Goal: Task Accomplishment & Management: Use online tool/utility

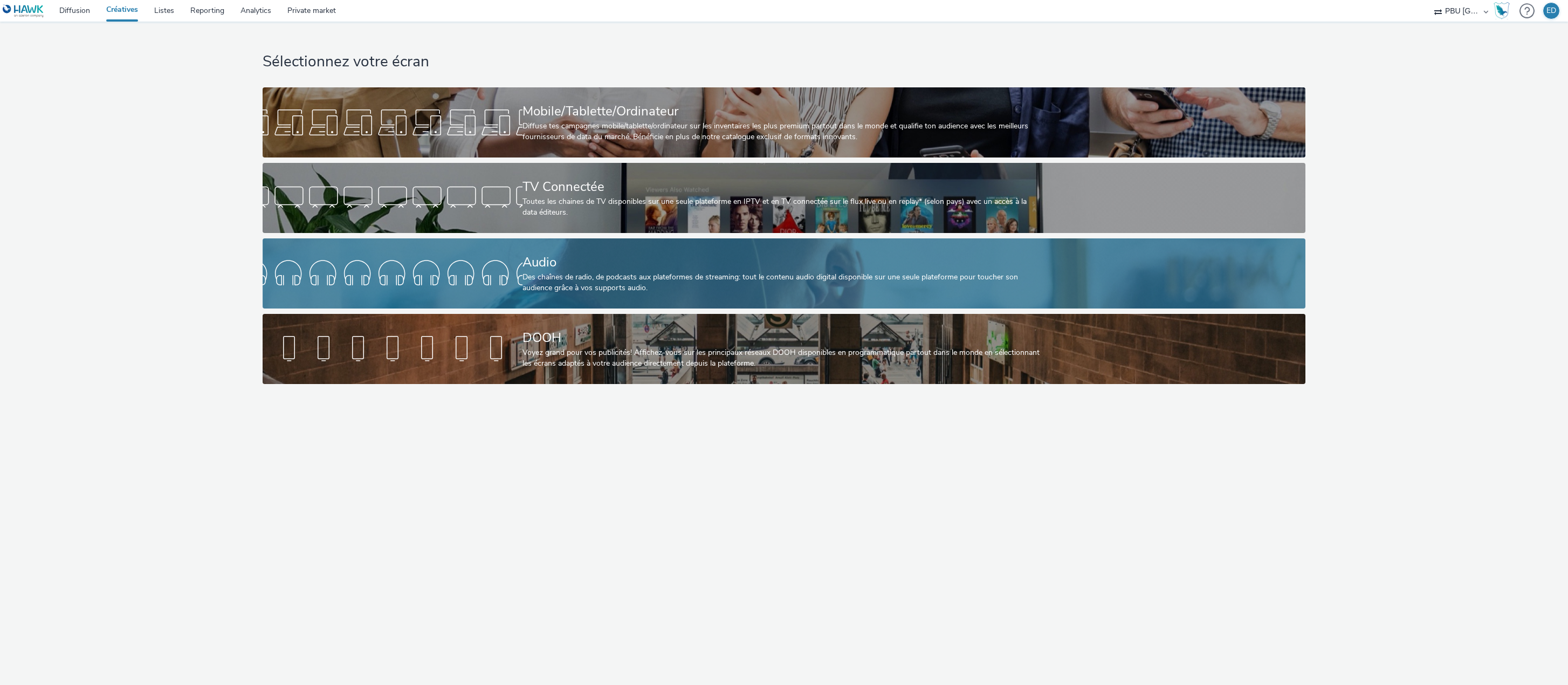
click at [662, 269] on div "Audio" at bounding box center [782, 262] width 519 height 19
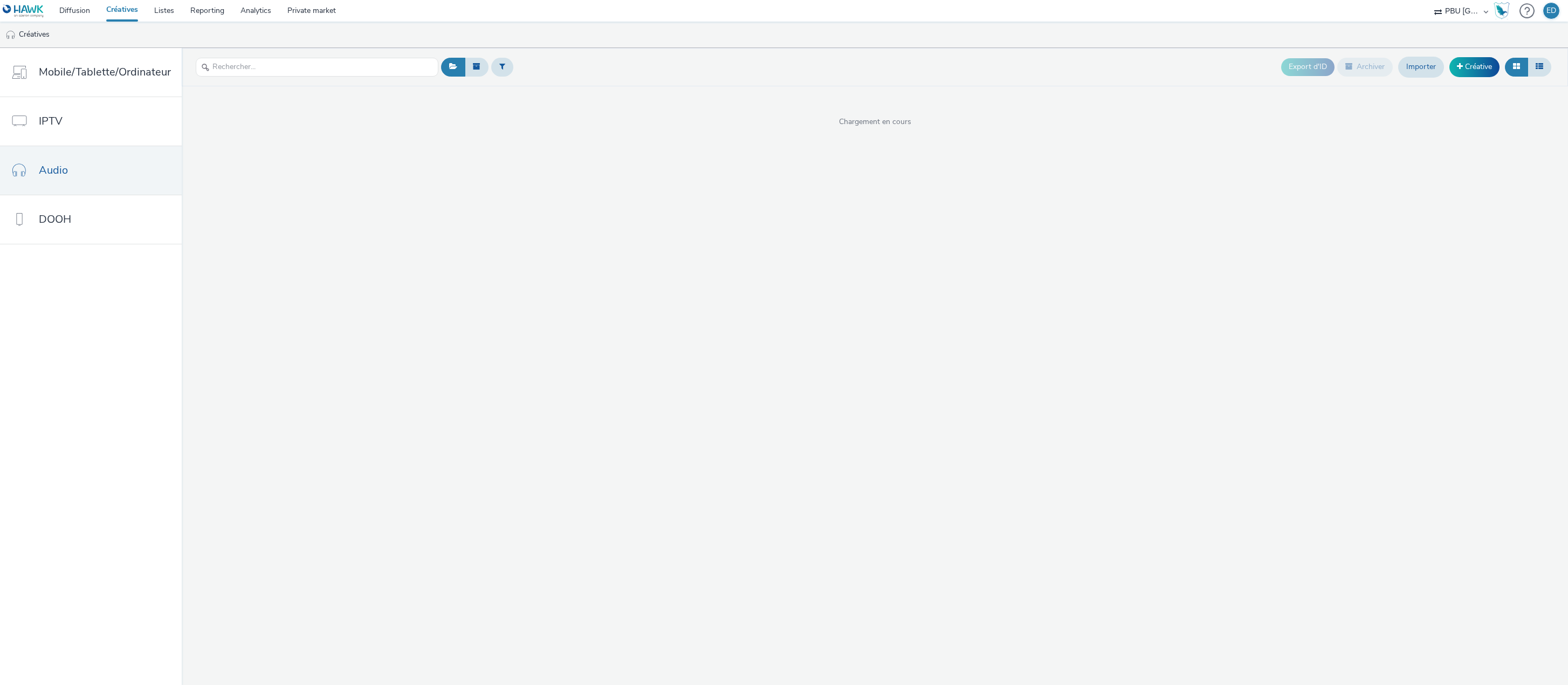
click at [237, 78] on div at bounding box center [316, 67] width 242 height 26
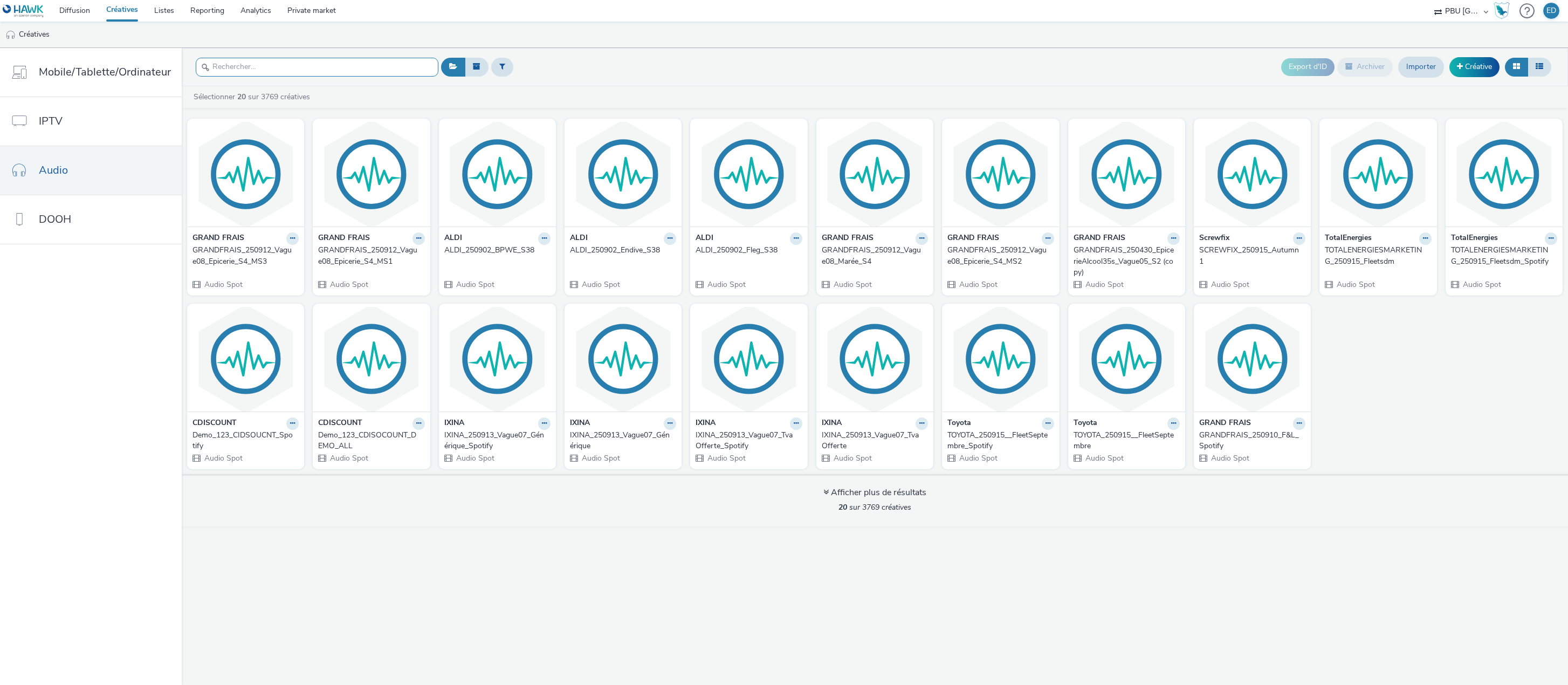
click at [242, 72] on input "text" at bounding box center [316, 67] width 242 height 19
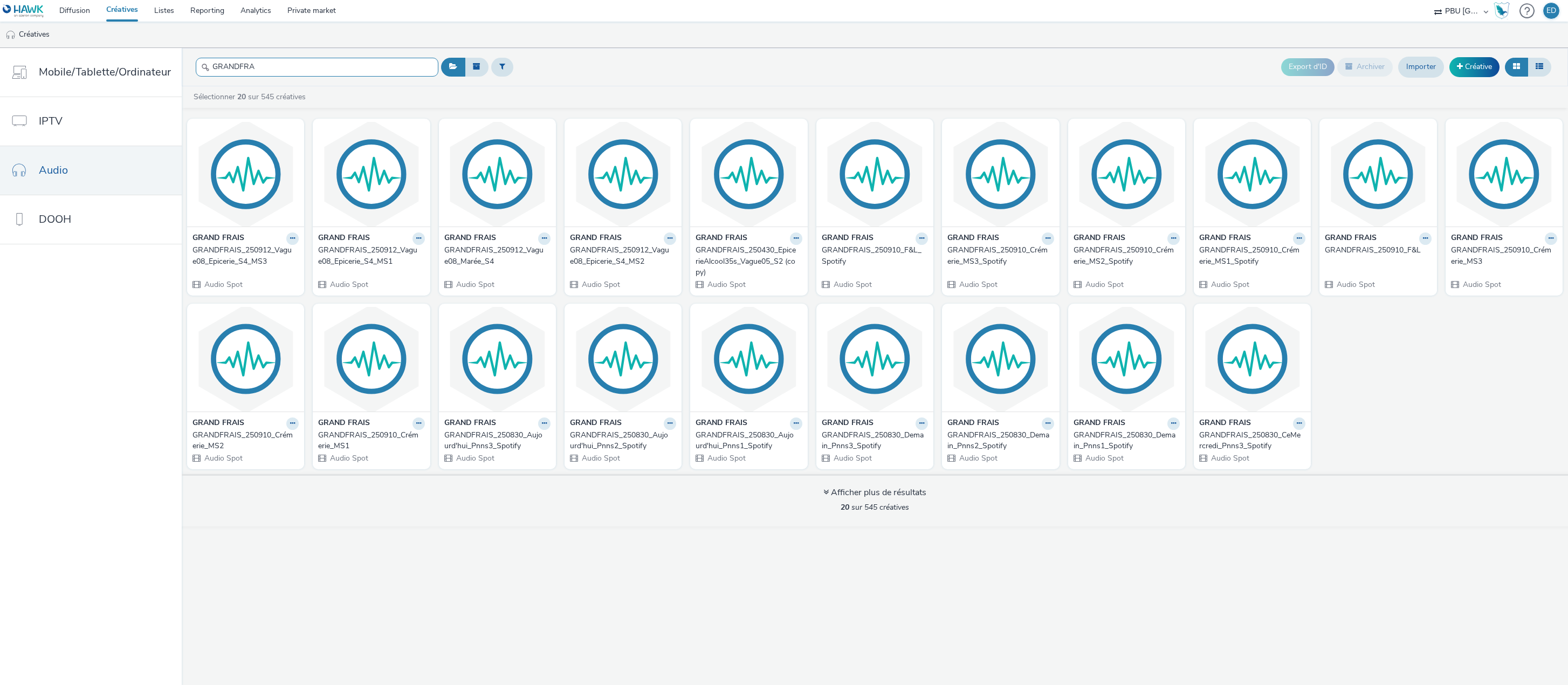
type input "GRANDFRA"
click at [413, 242] on button at bounding box center [419, 239] width 13 height 13
click at [371, 276] on link "Dupliquer" at bounding box center [385, 279] width 81 height 22
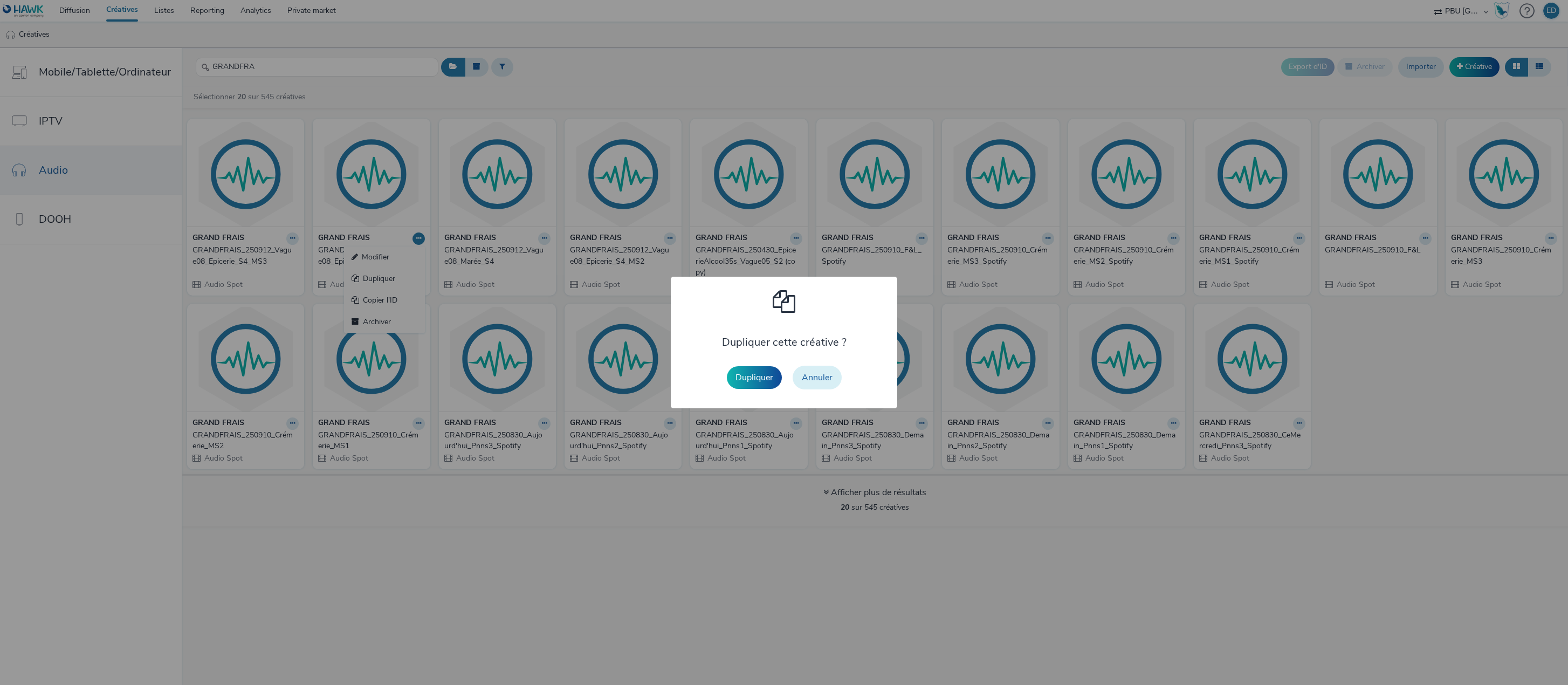
click at [811, 374] on button "Annuler" at bounding box center [817, 378] width 49 height 23
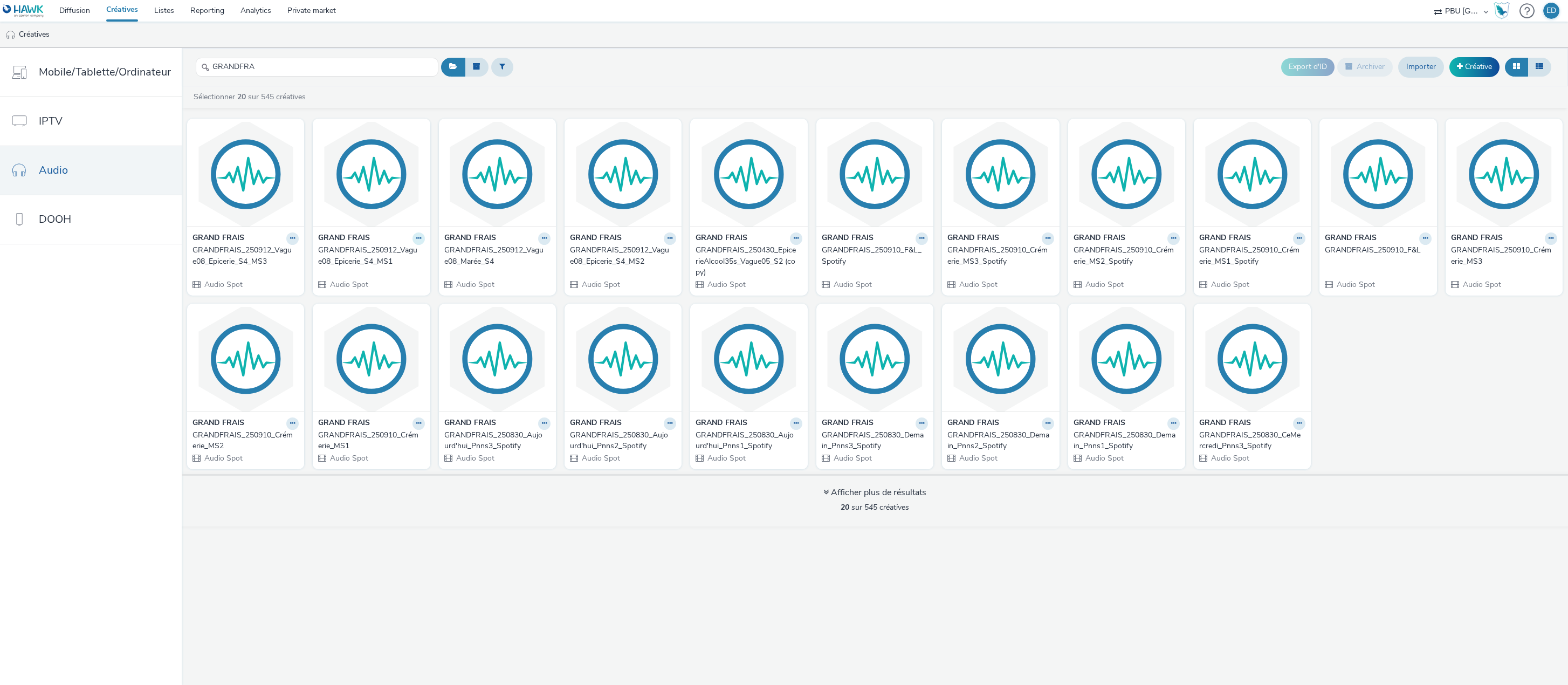
click at [415, 243] on button at bounding box center [419, 239] width 13 height 13
click at [381, 284] on link "Dupliquer" at bounding box center [385, 279] width 81 height 22
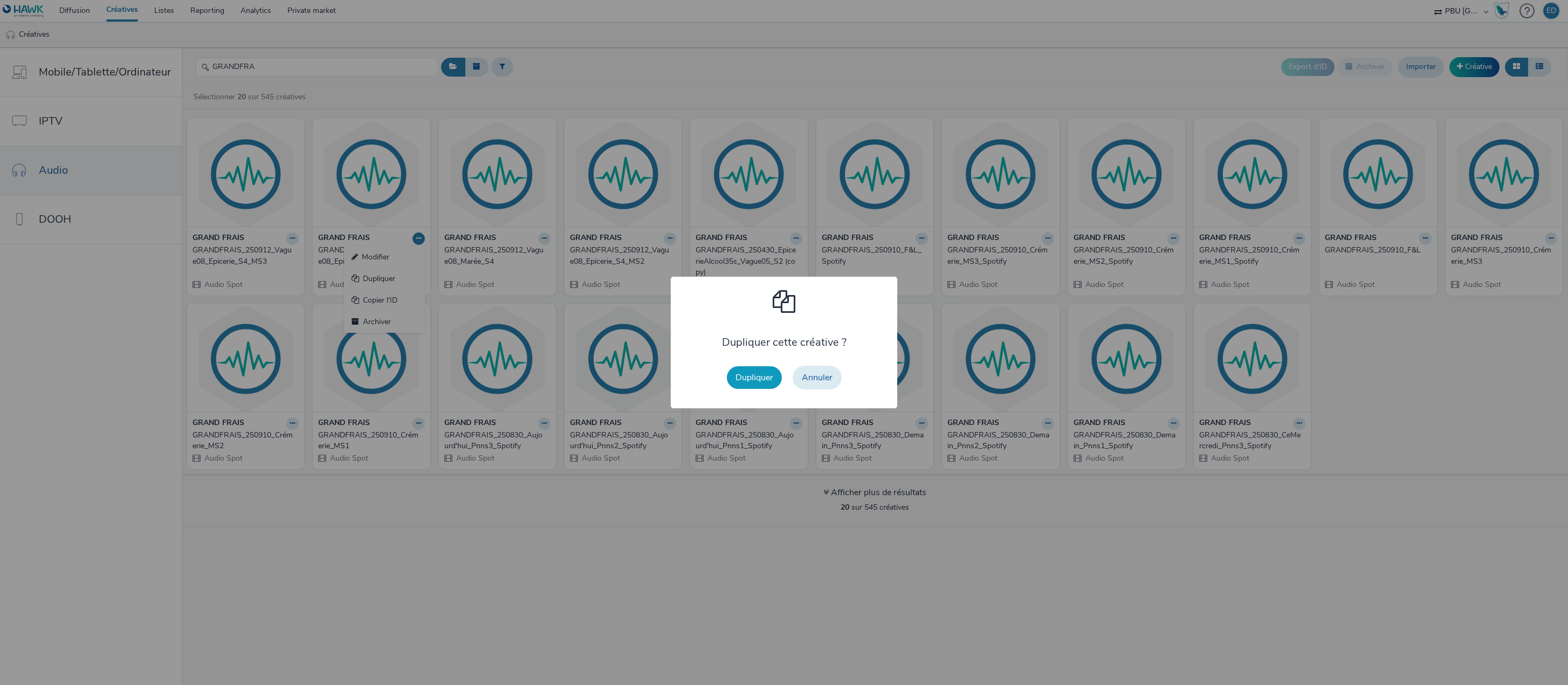
click at [755, 372] on button "Dupliquer" at bounding box center [754, 377] width 55 height 23
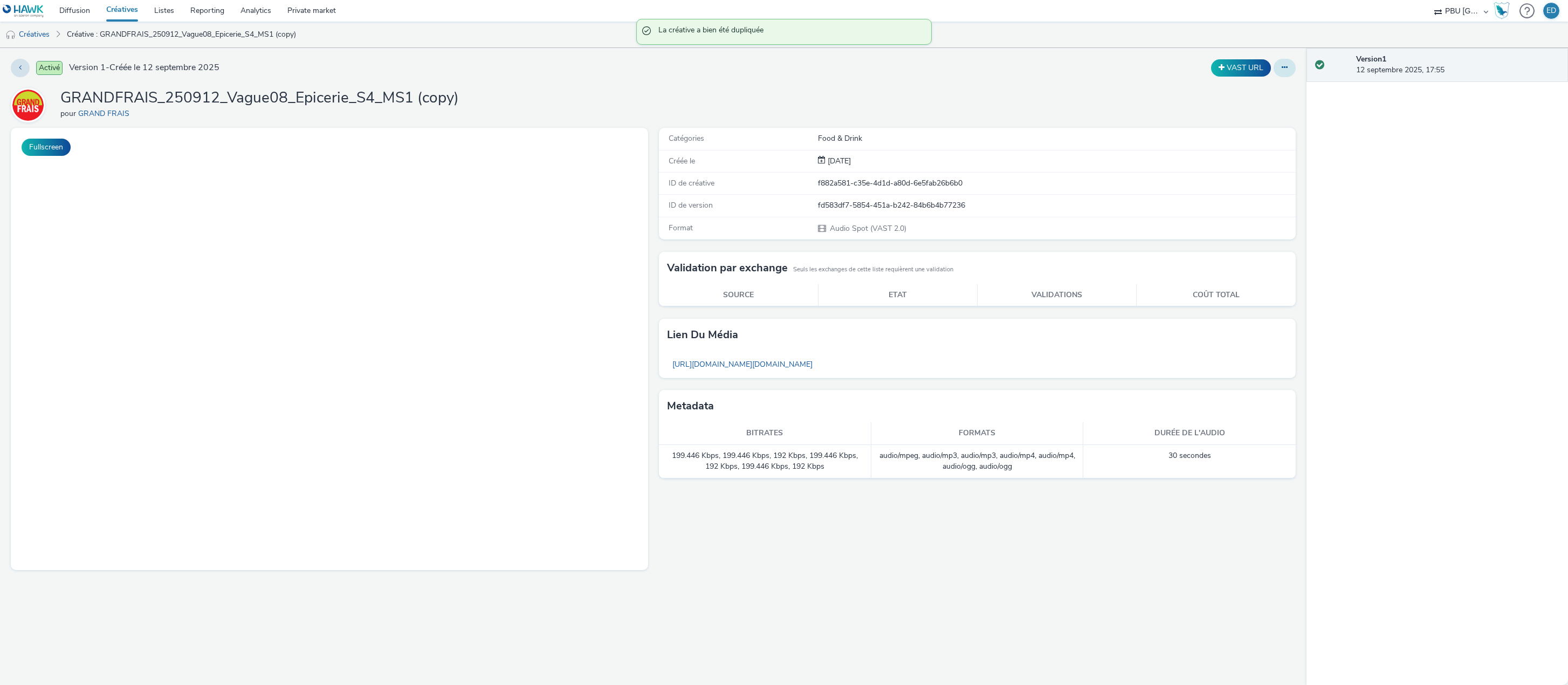
click at [1282, 65] on icon at bounding box center [1284, 68] width 6 height 7
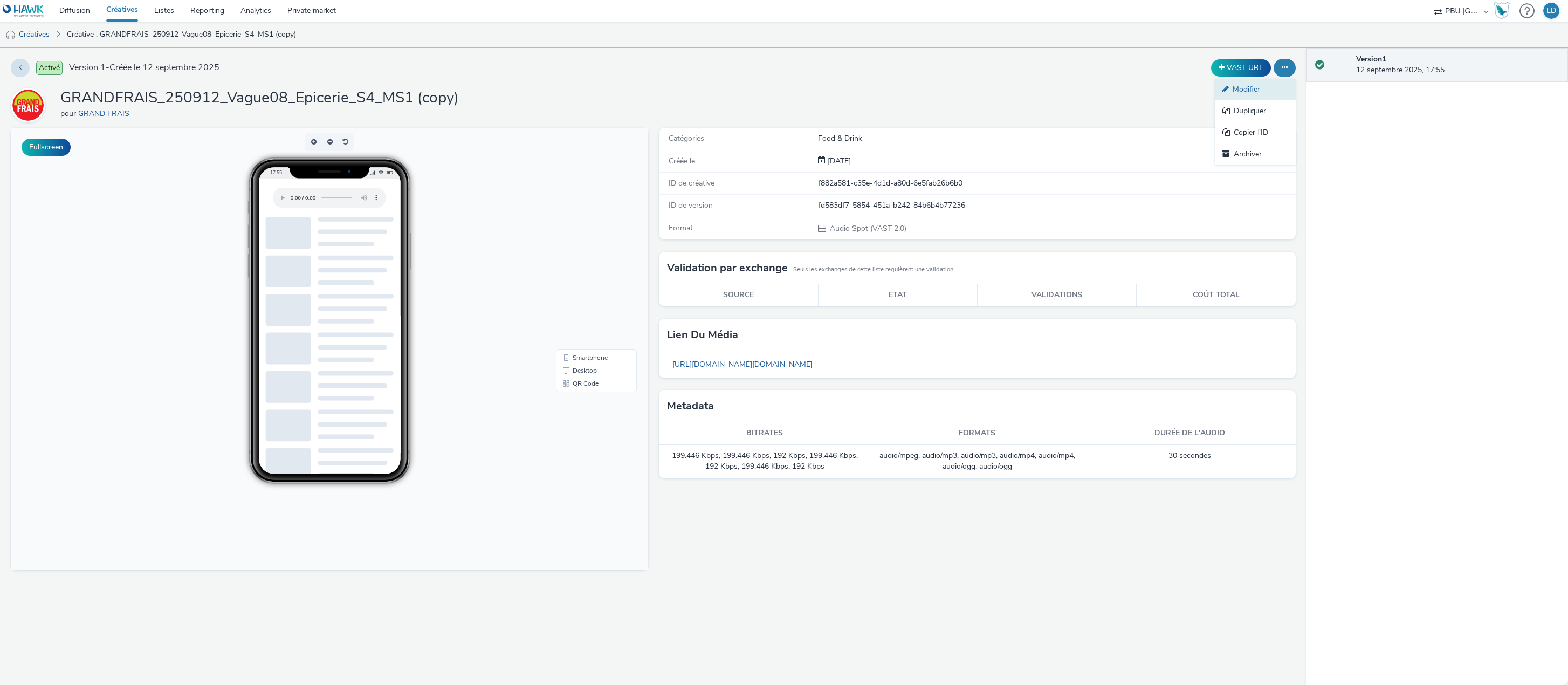
click at [1241, 91] on link "Modifier" at bounding box center [1255, 89] width 81 height 22
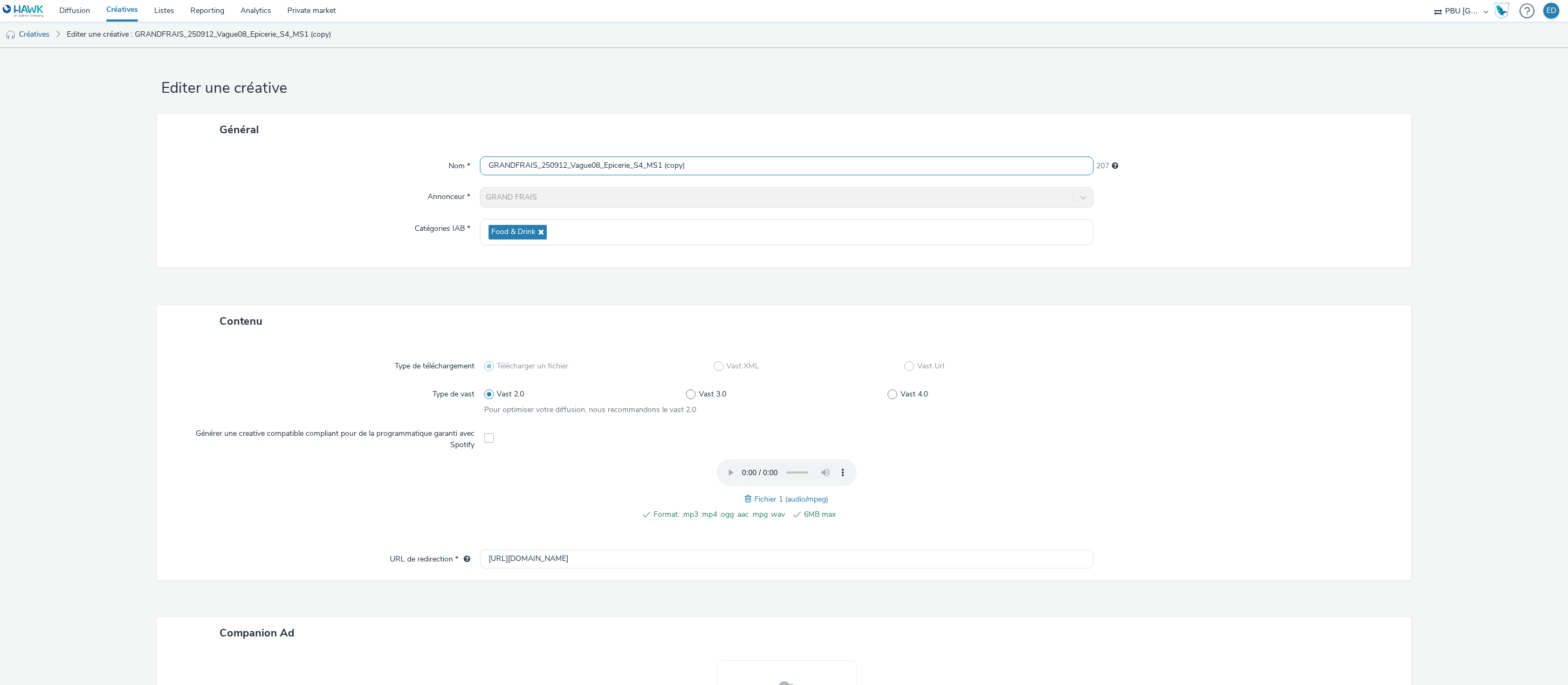
click at [702, 160] on input "GRANDFRAIS_250912_Vague08_Epicerie_S4_MS1 (copy)" at bounding box center [787, 166] width 614 height 19
type input "GRANDFRAIS_250912_Vague08_Epicerie_S4_MS1"
click at [744, 499] on span at bounding box center [749, 498] width 10 height 12
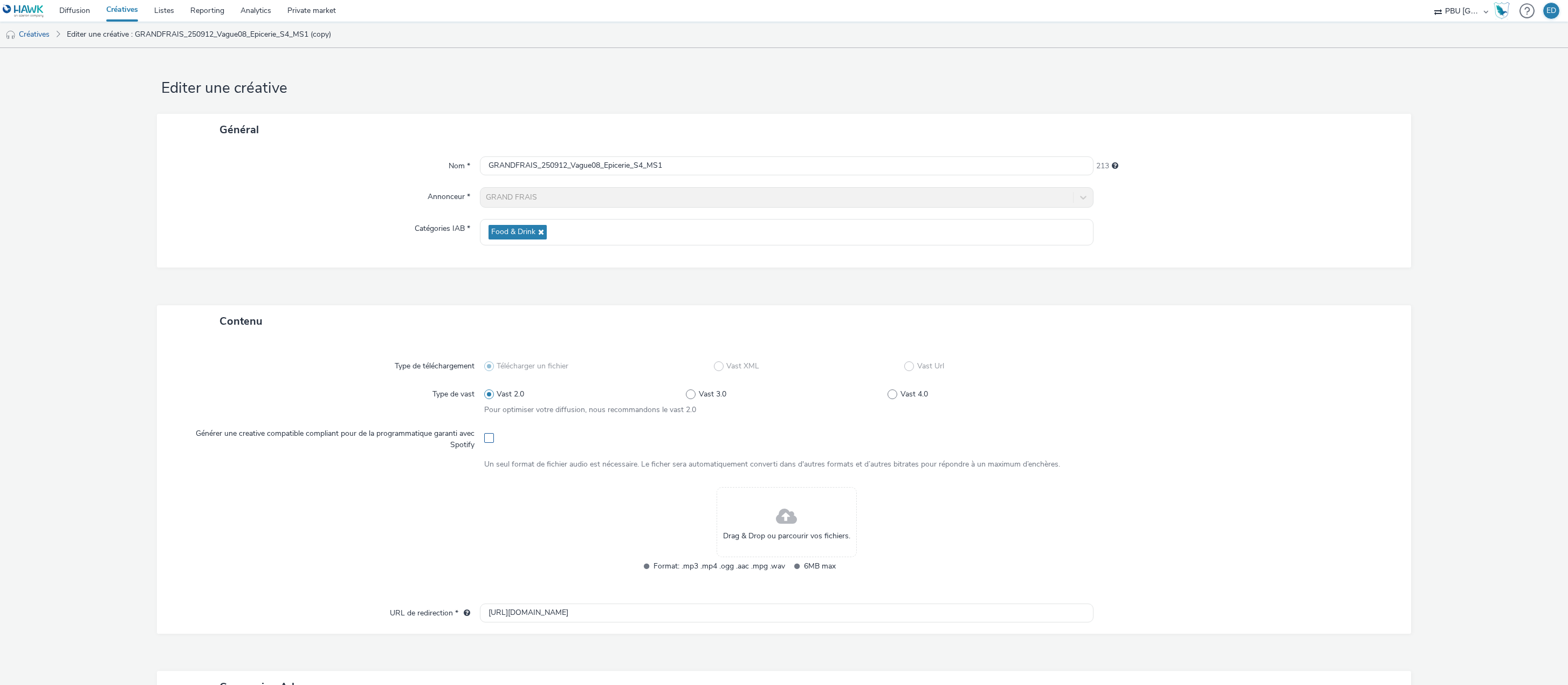
click at [486, 437] on span at bounding box center [488, 438] width 10 height 10
checkbox input "true"
click at [755, 527] on span at bounding box center [760, 526] width 10 height 12
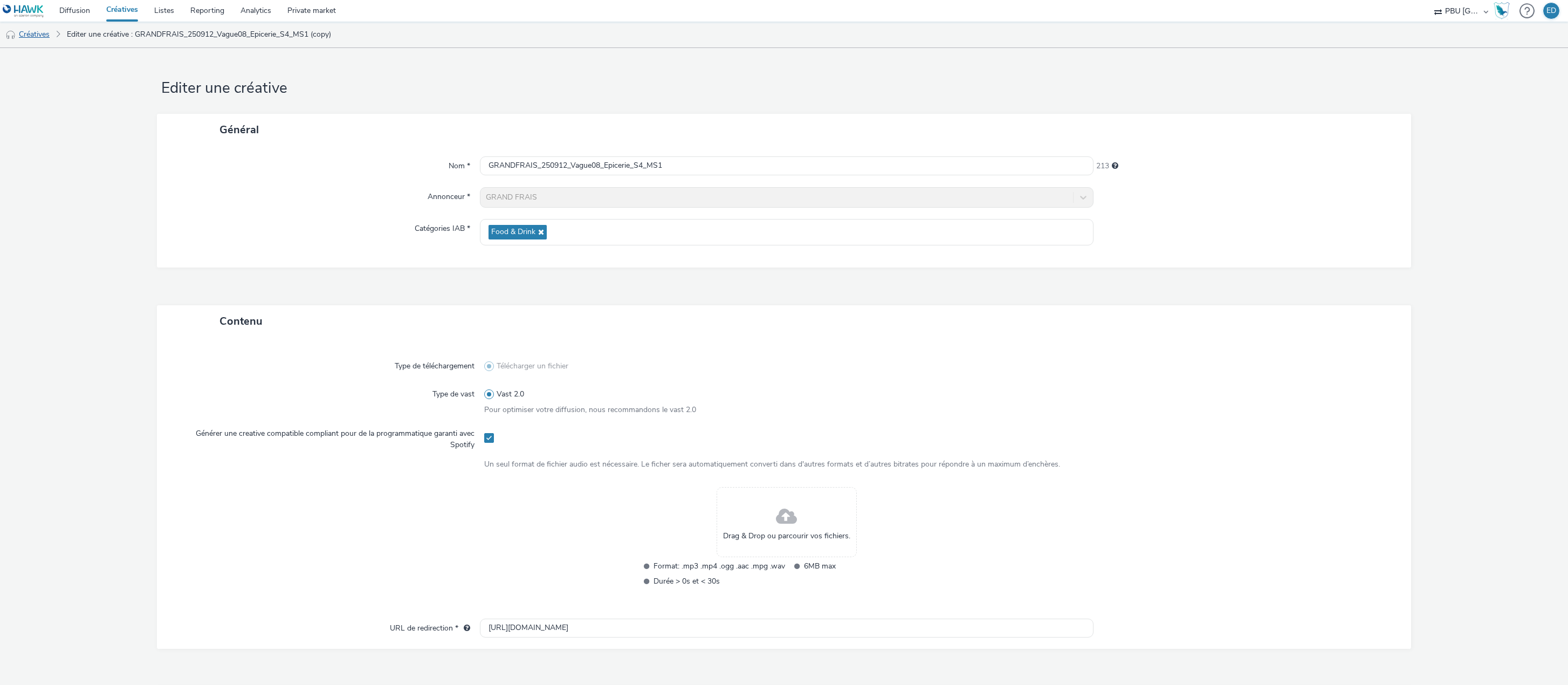
click at [45, 36] on link "Créatives" at bounding box center [27, 34] width 55 height 26
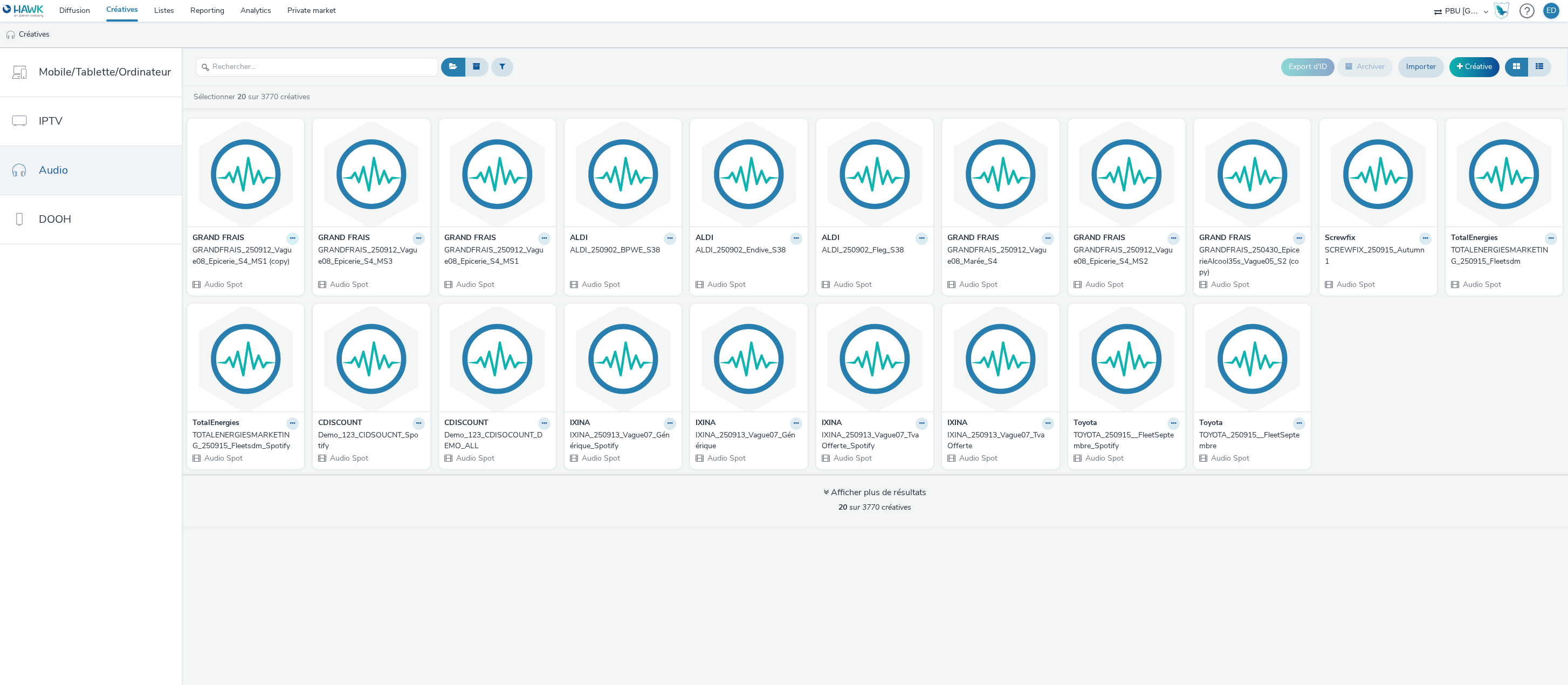
click at [290, 238] on icon at bounding box center [292, 238] width 5 height 6
click at [267, 257] on link "Modifier" at bounding box center [259, 257] width 81 height 22
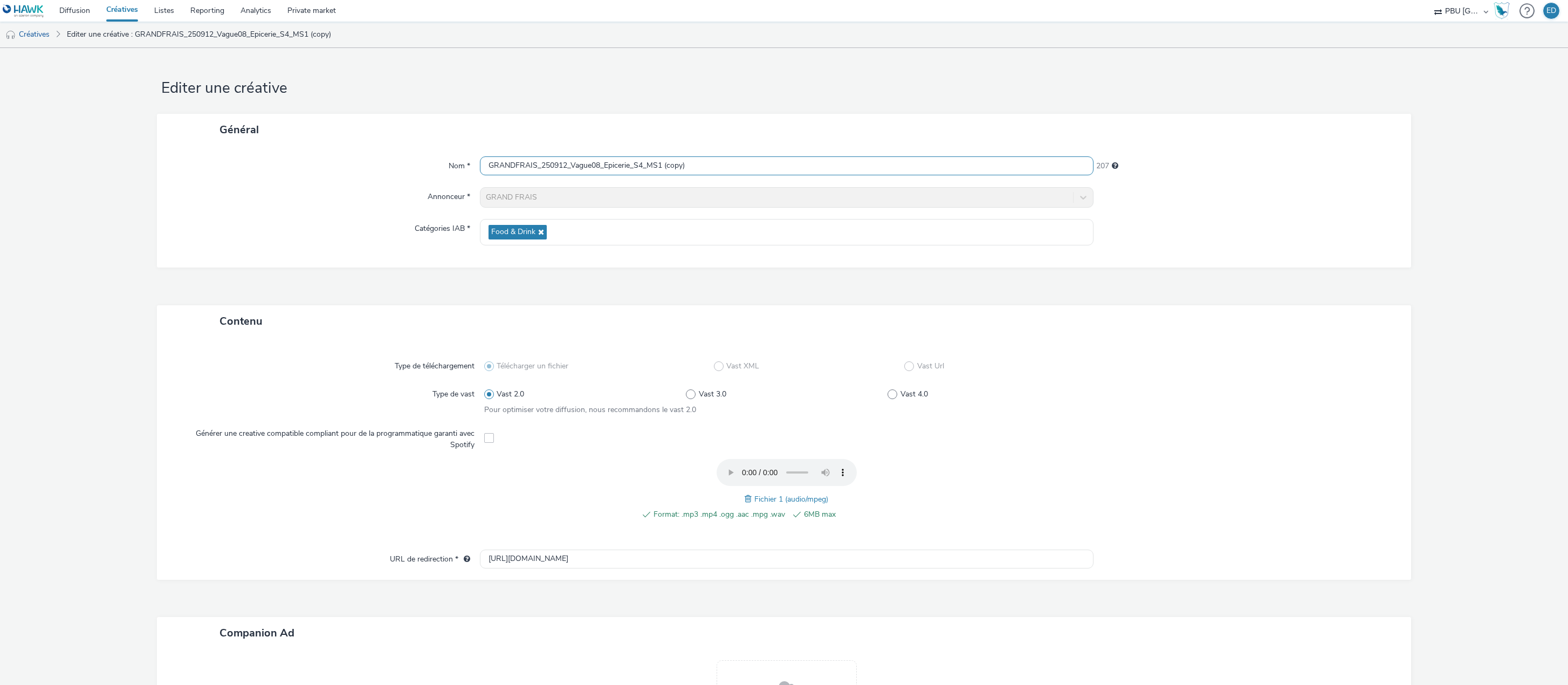
drag, startPoint x: 692, startPoint y: 163, endPoint x: 469, endPoint y: 147, distance: 223.6
click at [304, 129] on div "Général Nom * GRANDFRAIS_250912_Vague08_Epicerie_S4_MS1 (copy) 207 Annonceur * …" at bounding box center [784, 190] width 1254 height 154
click at [37, 33] on link "Créatives" at bounding box center [27, 34] width 55 height 26
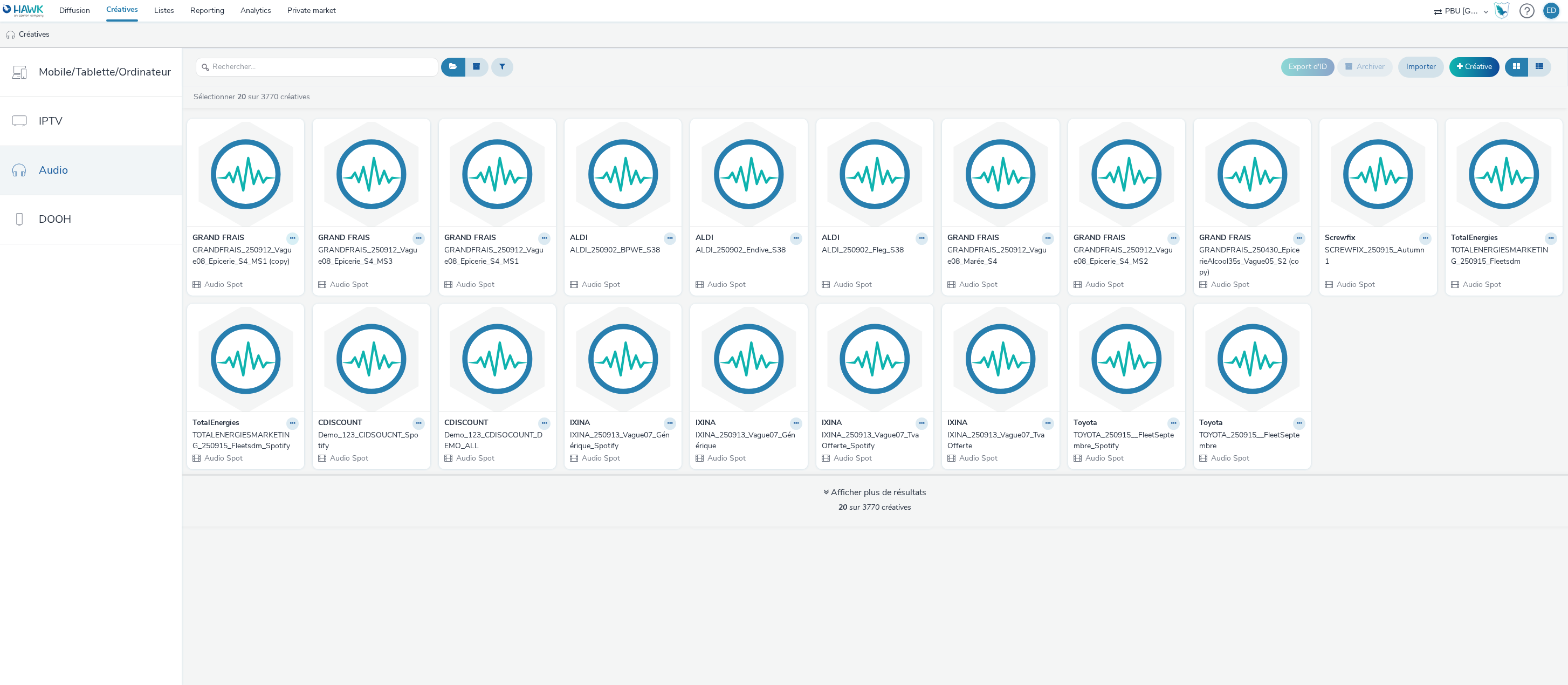
click at [288, 243] on button at bounding box center [293, 239] width 13 height 13
click at [264, 322] on link "Archiver" at bounding box center [259, 322] width 81 height 22
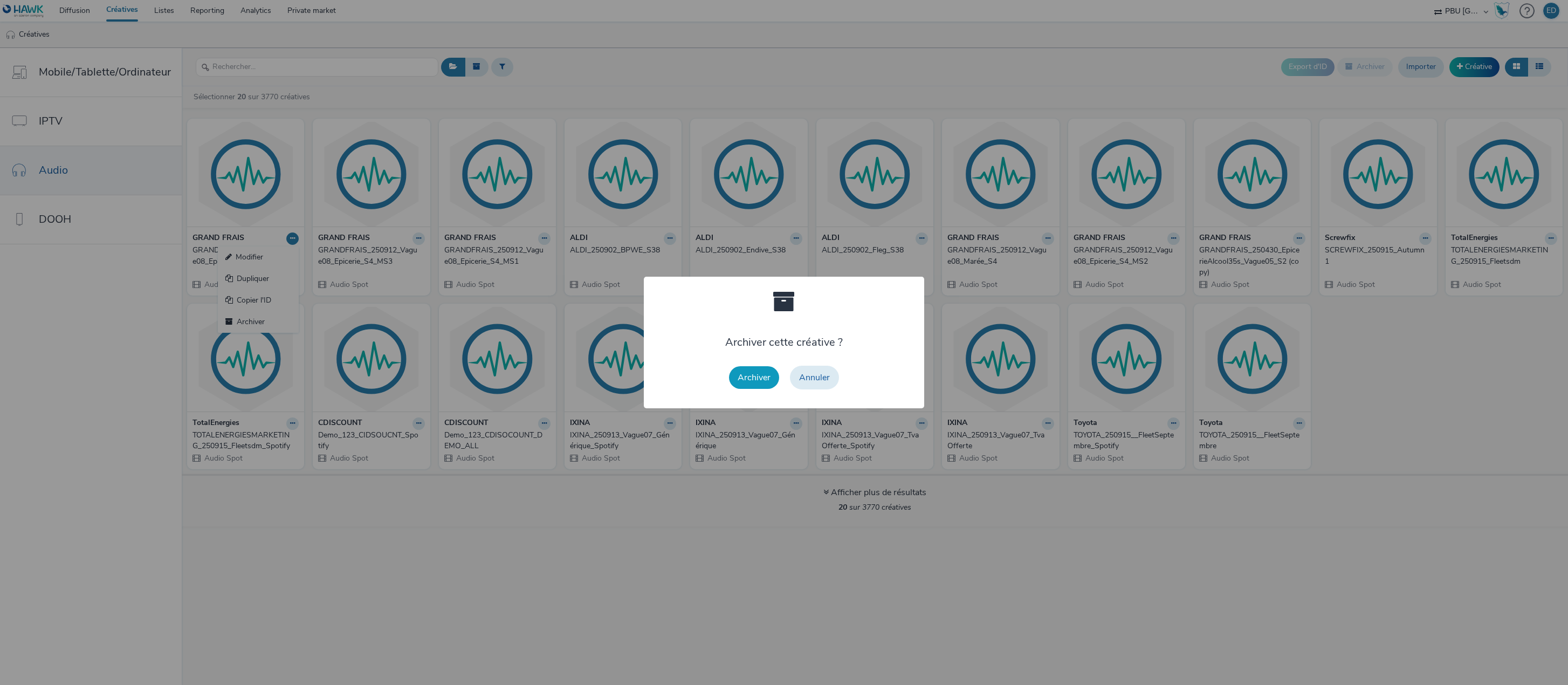
click at [744, 377] on button "Archiver" at bounding box center [754, 377] width 50 height 23
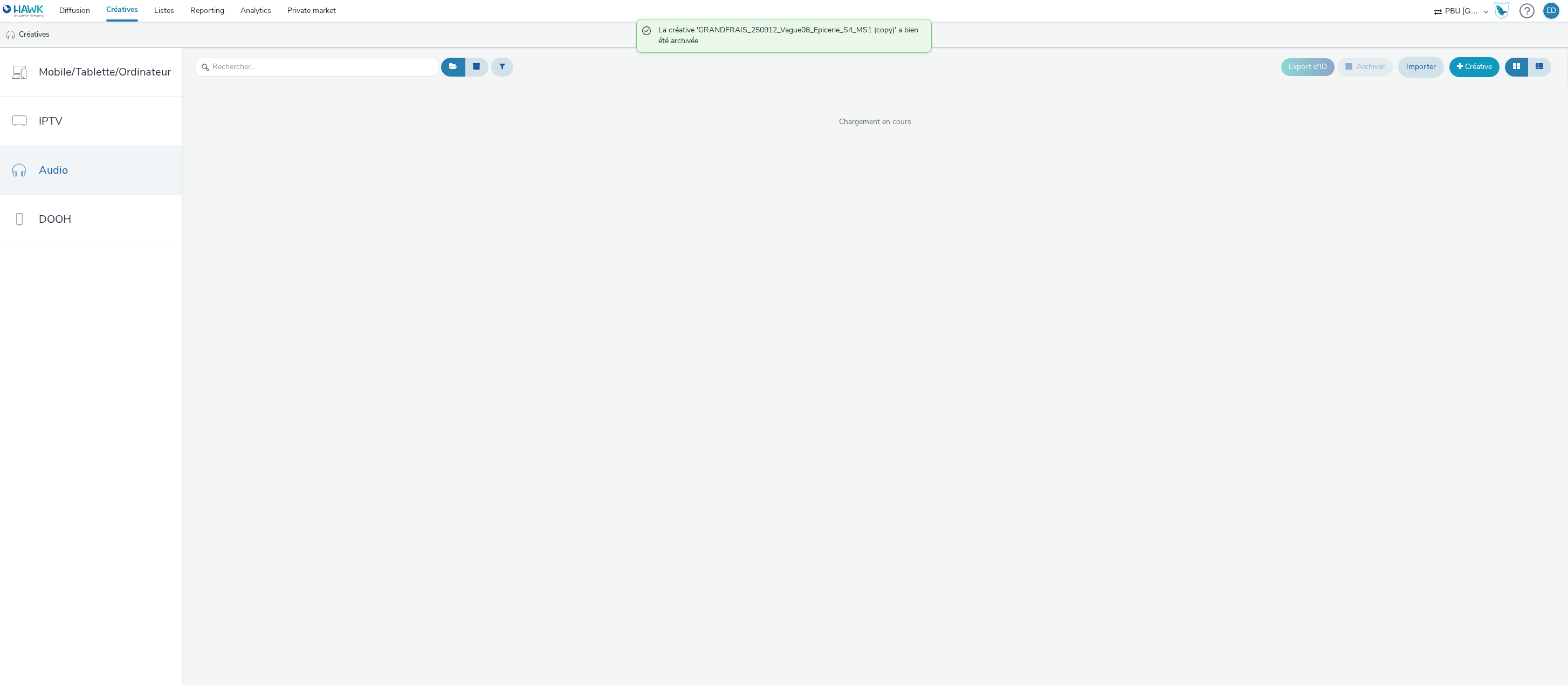
click at [1486, 74] on link "Créative" at bounding box center [1475, 67] width 50 height 20
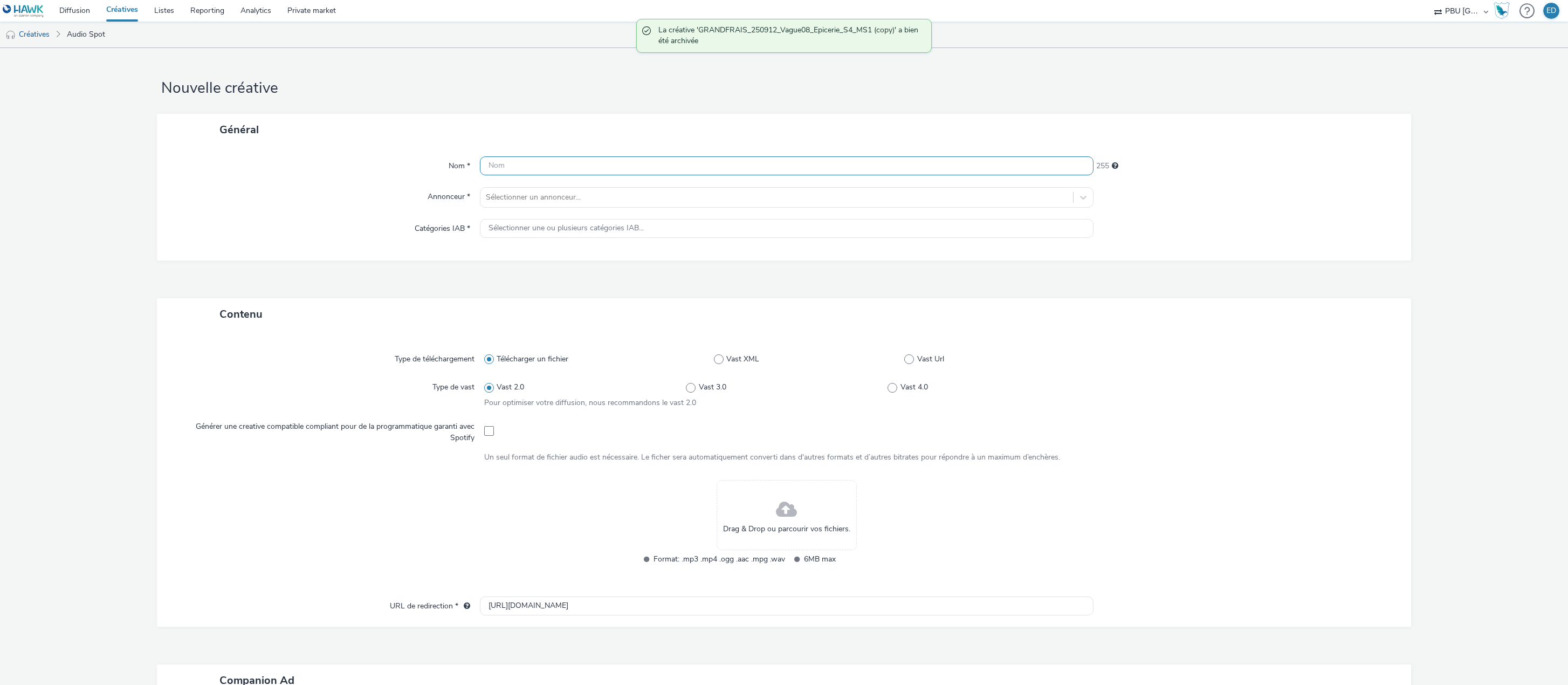
click at [554, 175] on input "text" at bounding box center [787, 166] width 614 height 19
paste input "GRANDFRAIS_250912_Vague08_Epicerie_S4_MS1 (copy)"
type input "GRANDFRAIS_250912_Vague08_Epicerie_S4_MS1 (copy)"
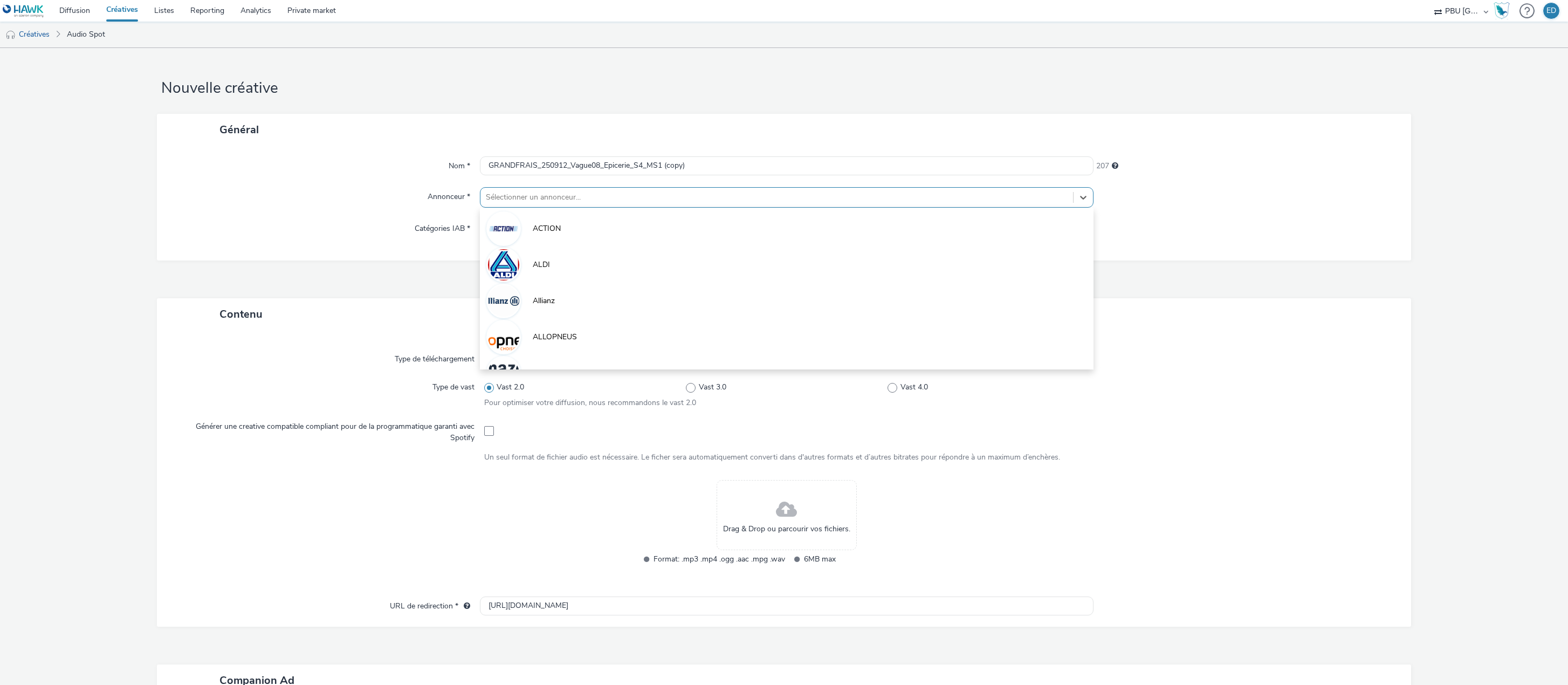
click at [552, 202] on div at bounding box center [777, 197] width 582 height 13
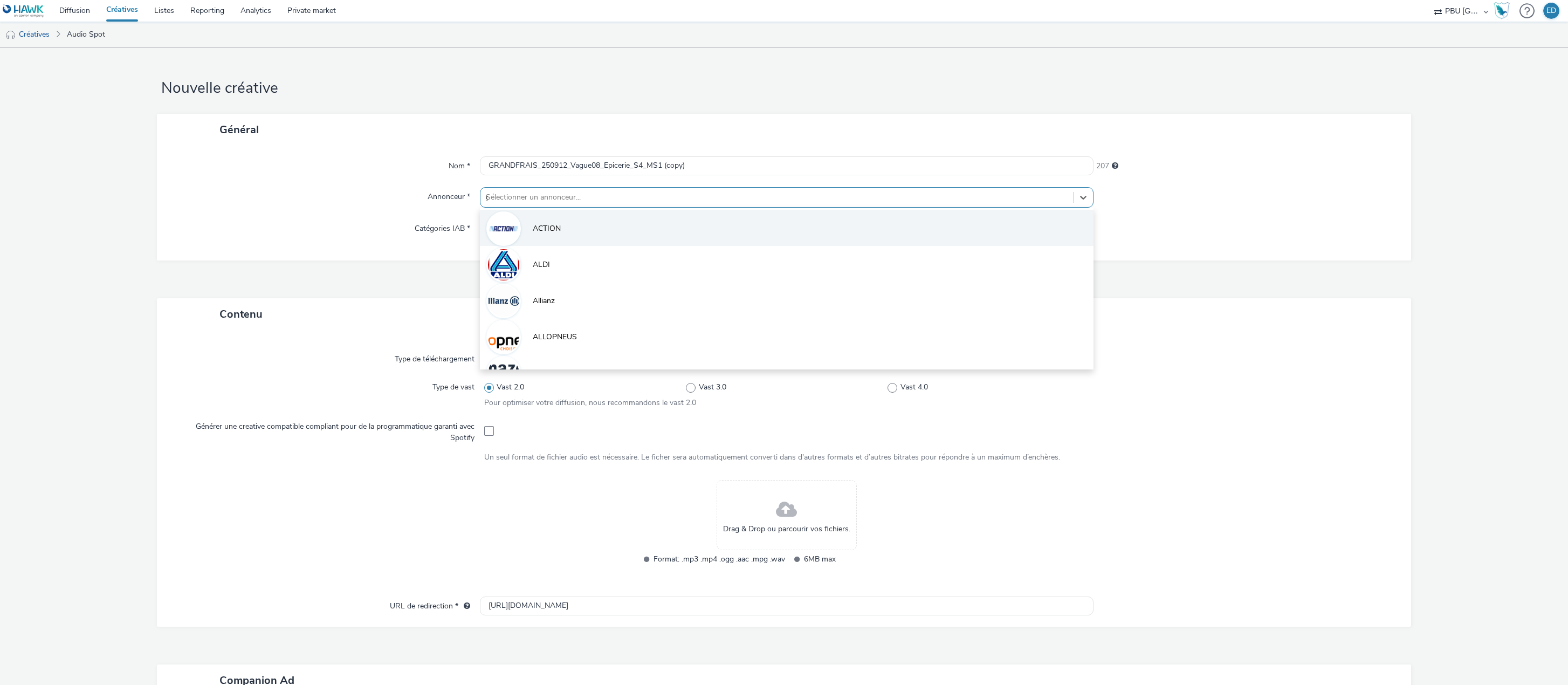
type input "gr"
click at [583, 221] on li "GRAND FRAIS" at bounding box center [787, 228] width 614 height 36
type input "[URL][DOMAIN_NAME]"
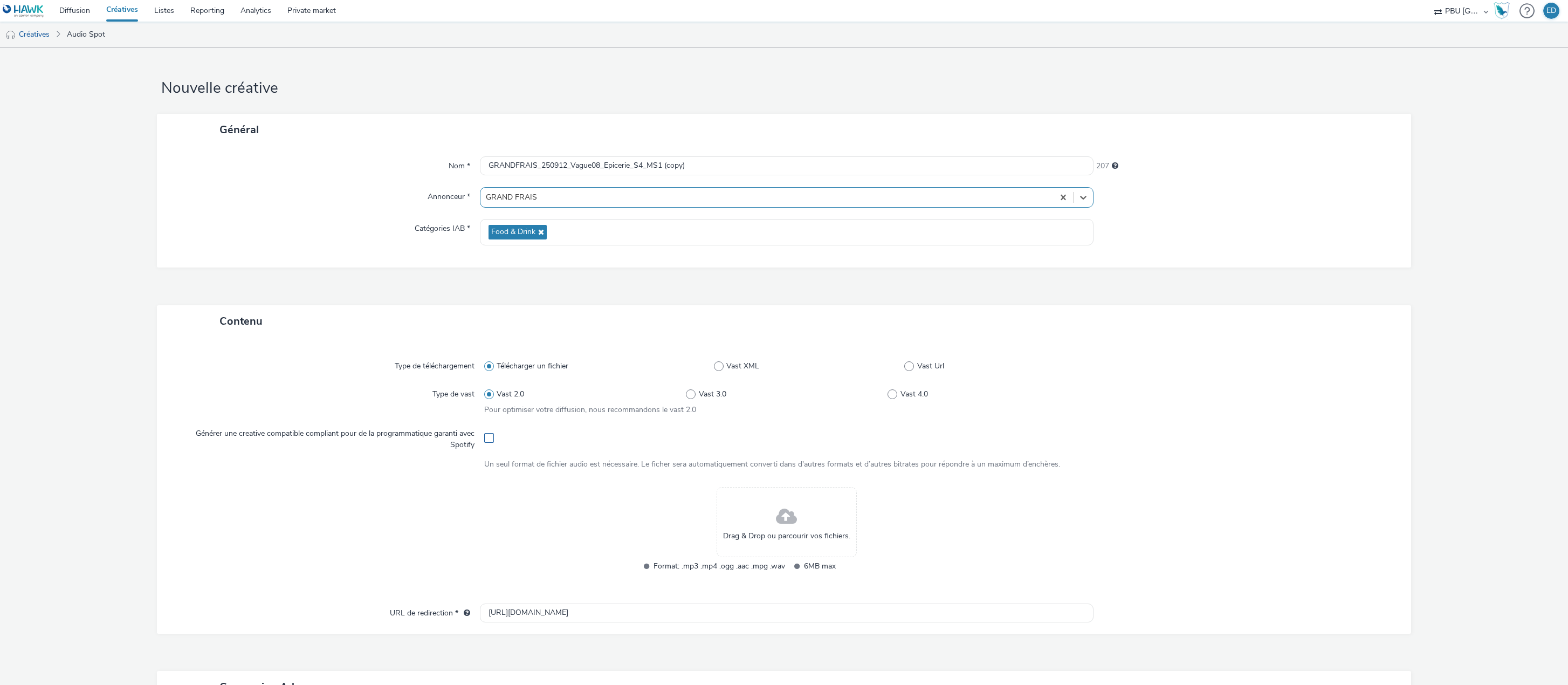
click at [491, 441] on span at bounding box center [488, 438] width 10 height 10
checkbox input "true"
click at [755, 525] on span at bounding box center [760, 526] width 10 height 12
click at [756, 525] on span at bounding box center [761, 526] width 10 height 12
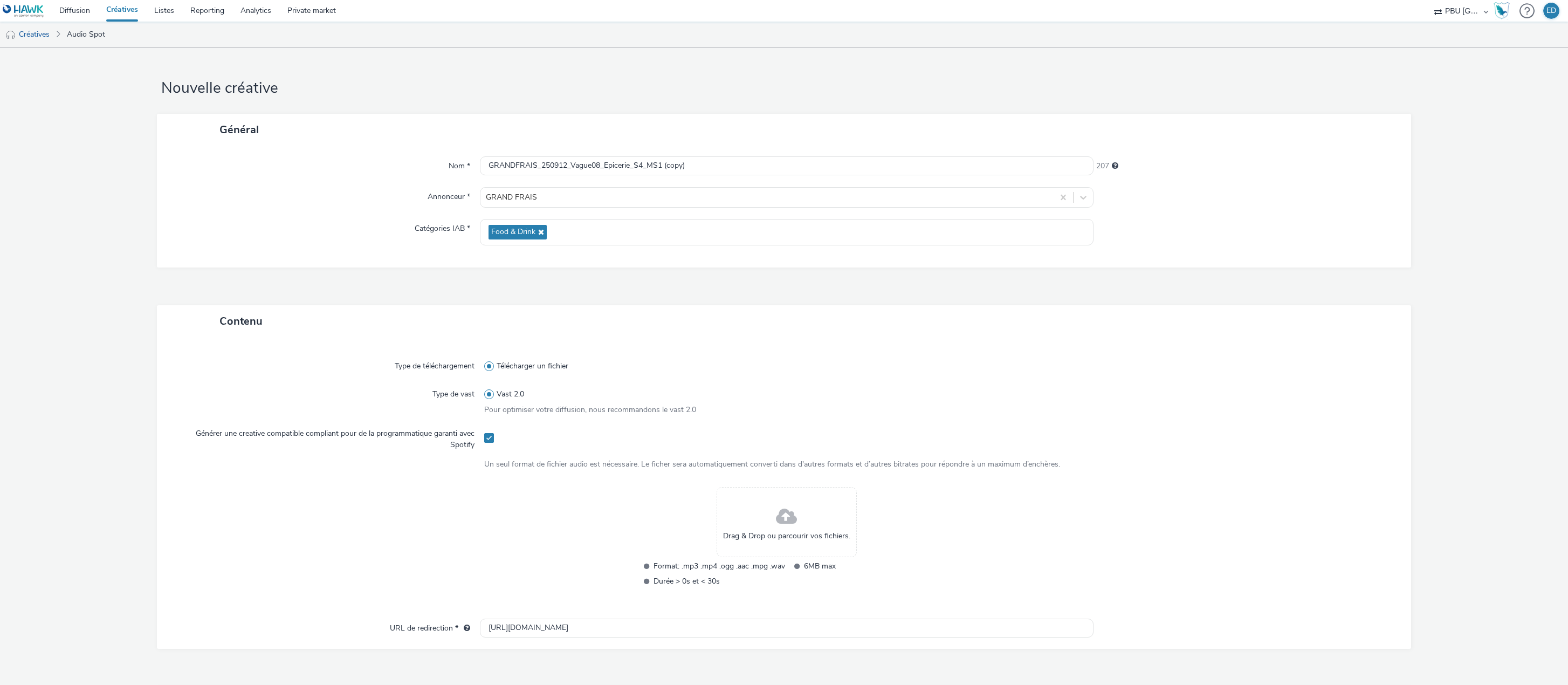
click at [375, 199] on div "Annonceur *" at bounding box center [324, 197] width 312 height 21
click at [88, 5] on link "Diffusion" at bounding box center [75, 11] width 47 height 22
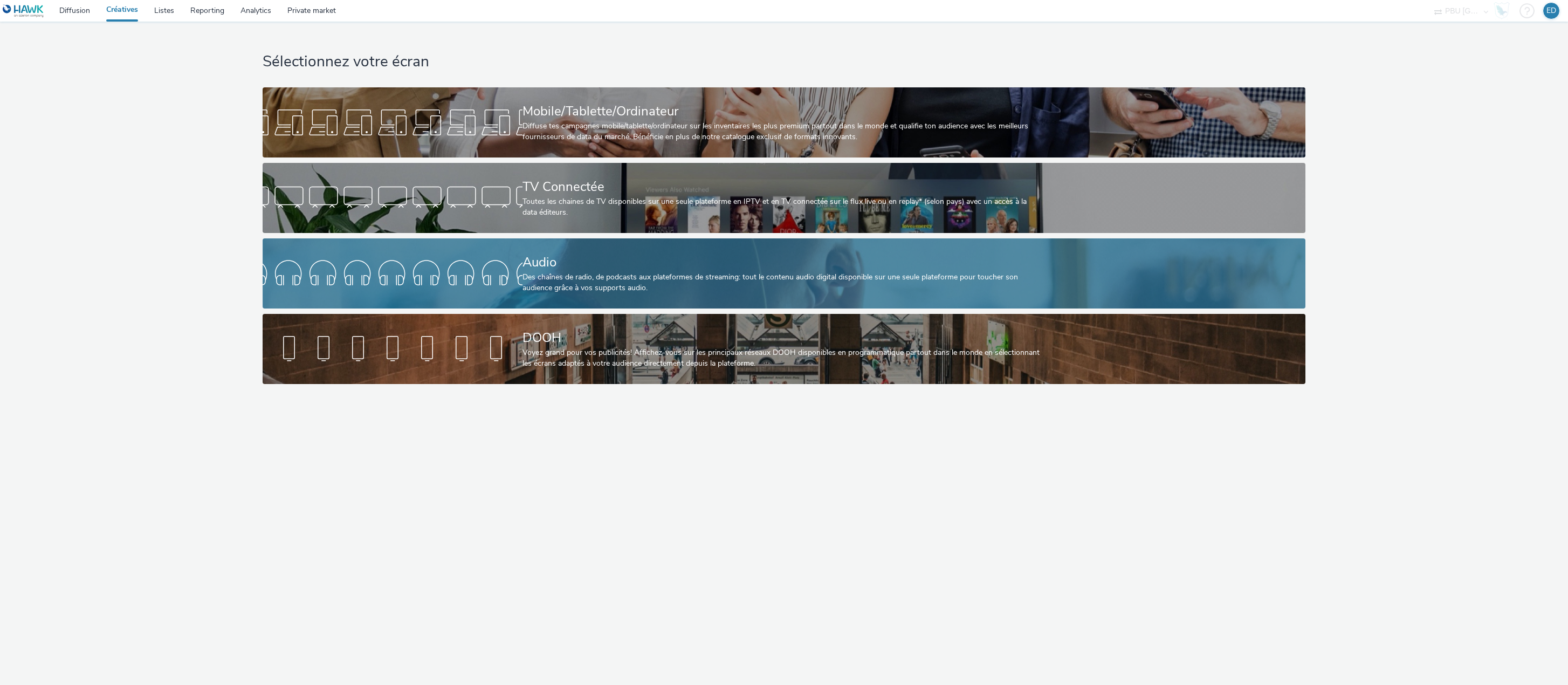
click at [566, 291] on div "Des chaînes de radio, de podcasts aux plateformes de streaming: tout le contenu…" at bounding box center [782, 283] width 519 height 23
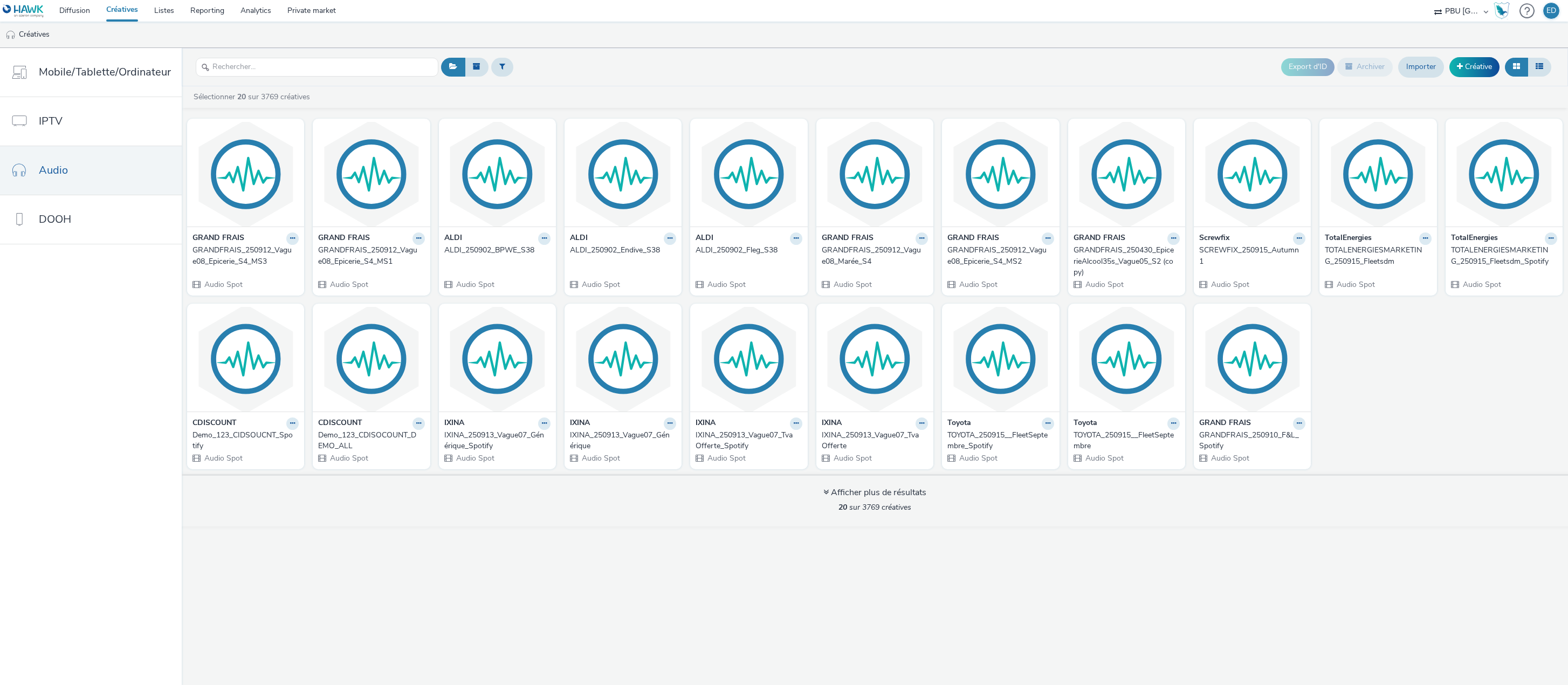
click at [646, 51] on header "Export d'ID Archiver Importer Créative" at bounding box center [875, 67] width 1386 height 38
click at [277, 48] on div "Créatives" at bounding box center [784, 34] width 1568 height 26
click at [275, 70] on input "text" at bounding box center [316, 67] width 242 height 19
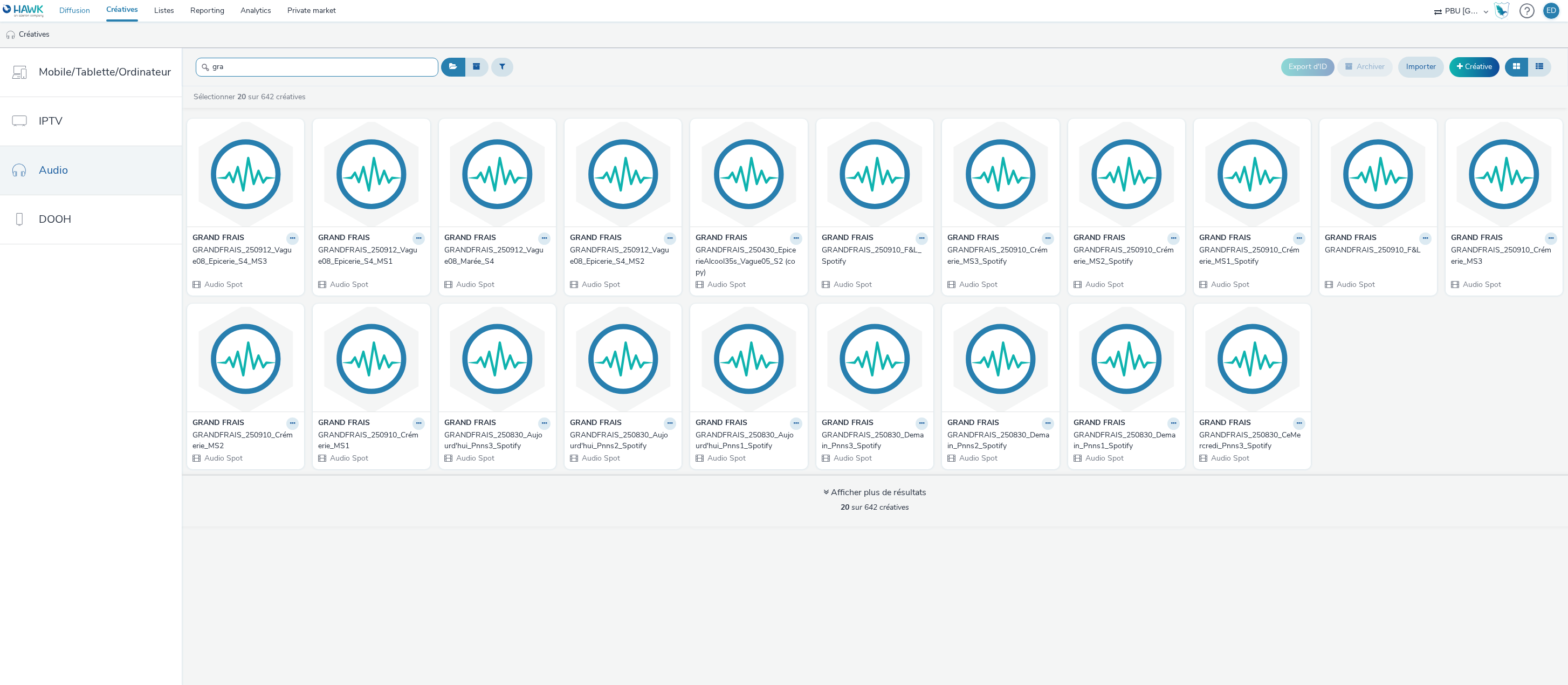
type input "gra"
click at [80, 7] on link "Diffusion" at bounding box center [75, 11] width 47 height 22
